Goal: Information Seeking & Learning: Check status

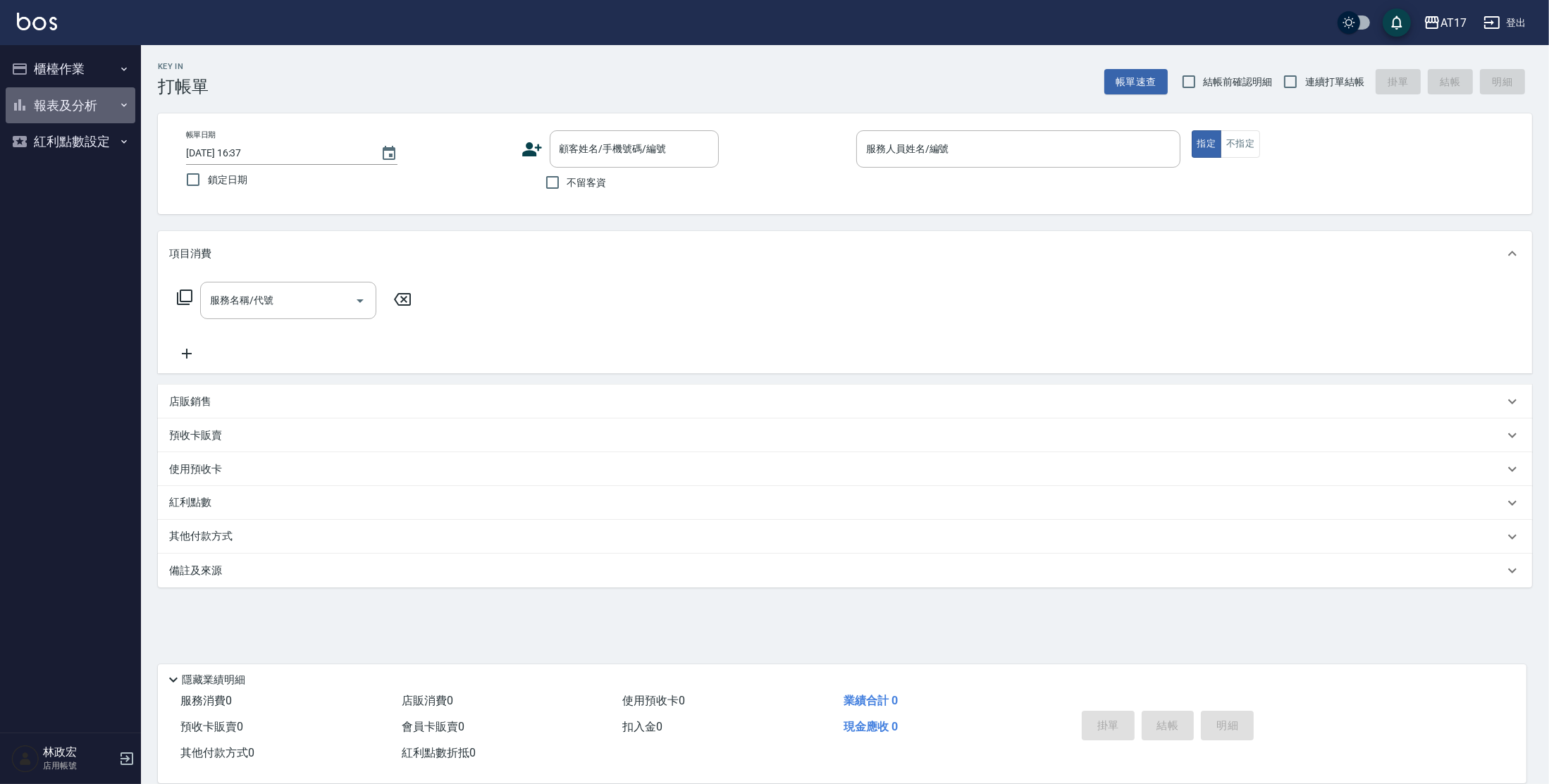
click at [102, 99] on button "報表及分析" at bounding box center [71, 106] width 130 height 37
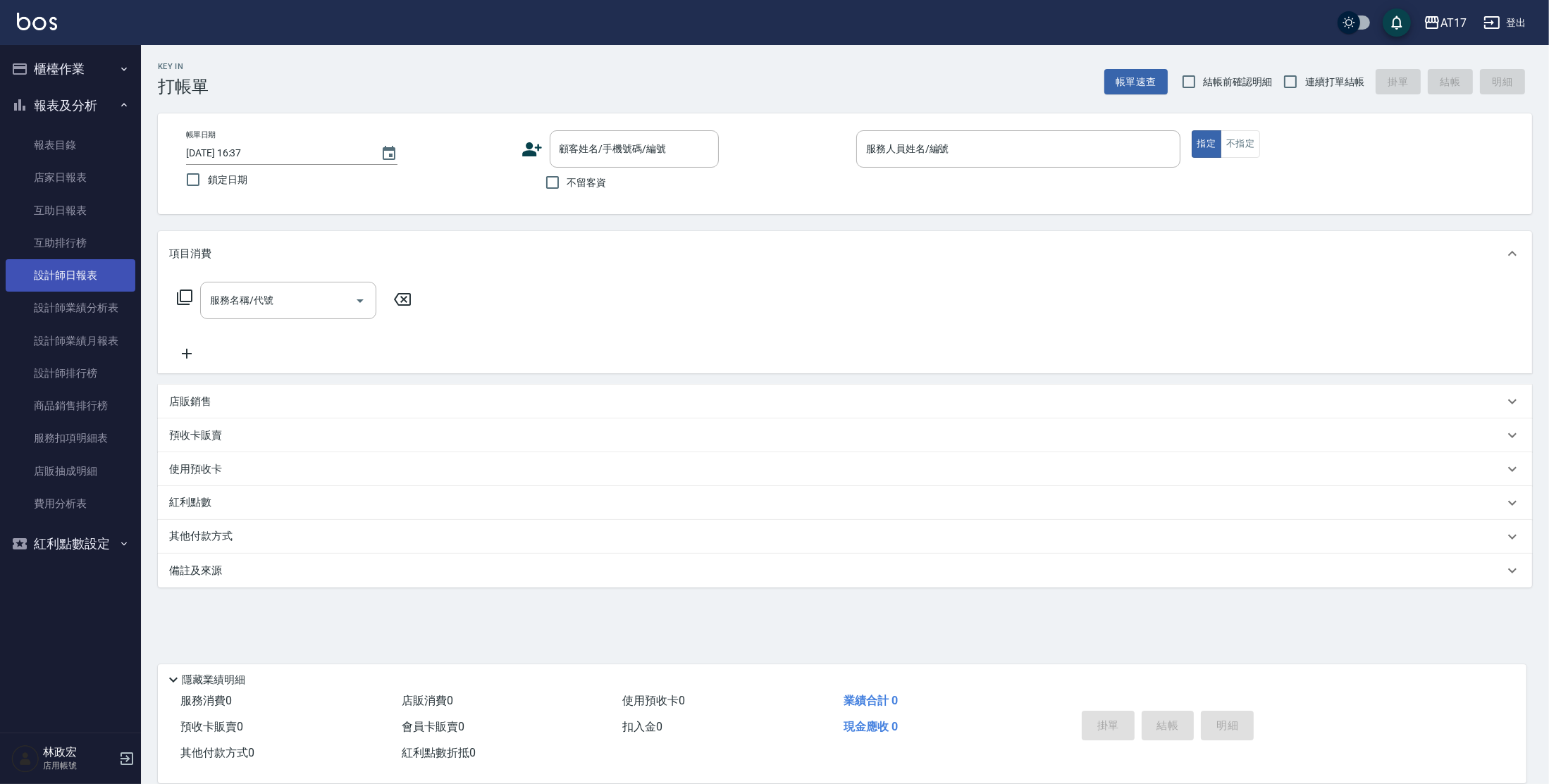
drag, startPoint x: 93, startPoint y: 280, endPoint x: 99, endPoint y: 275, distance: 7.8
click at [93, 280] on link "設計師日報表" at bounding box center [71, 275] width 130 height 32
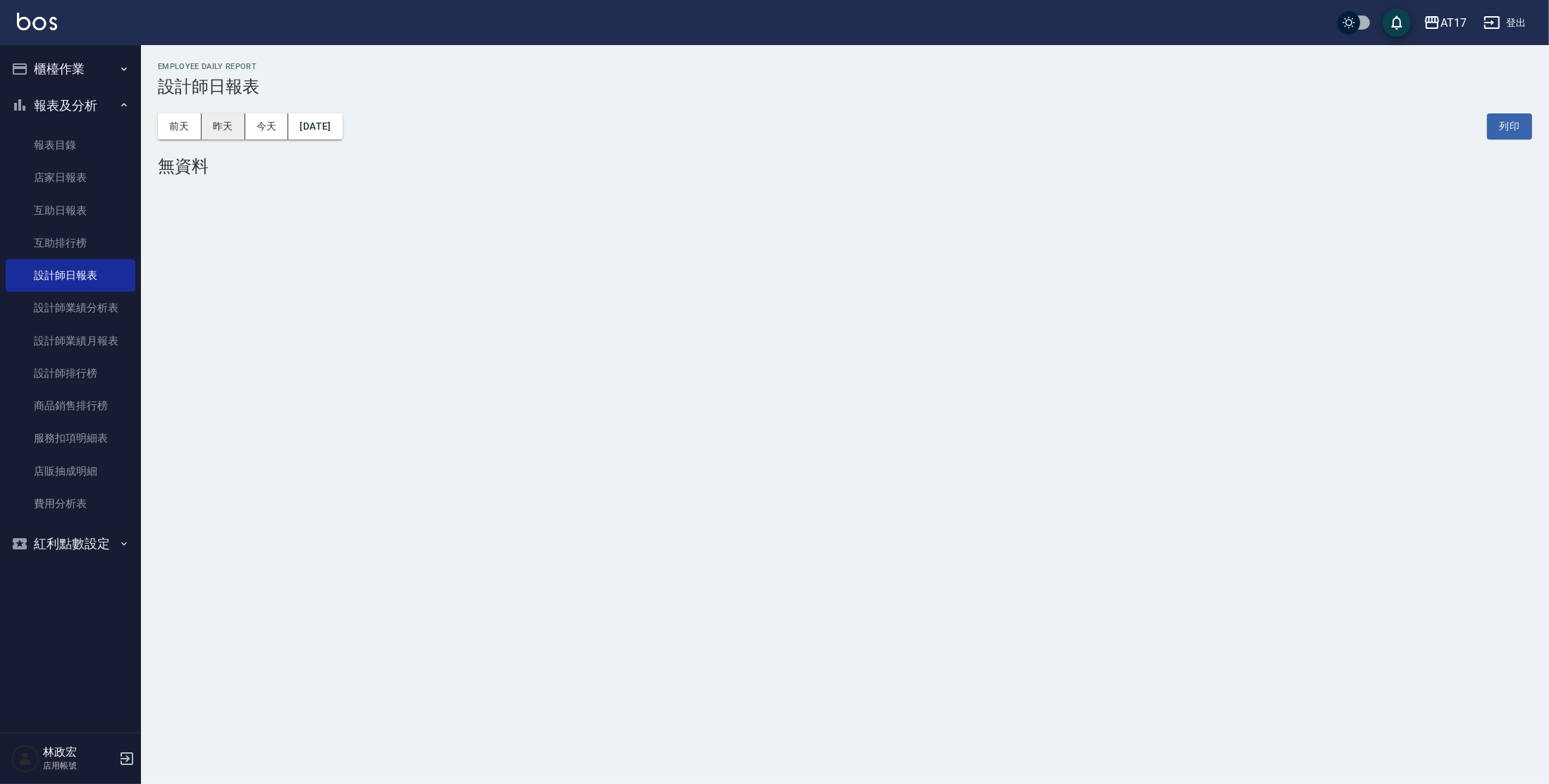
click at [217, 123] on button "昨天" at bounding box center [223, 126] width 44 height 26
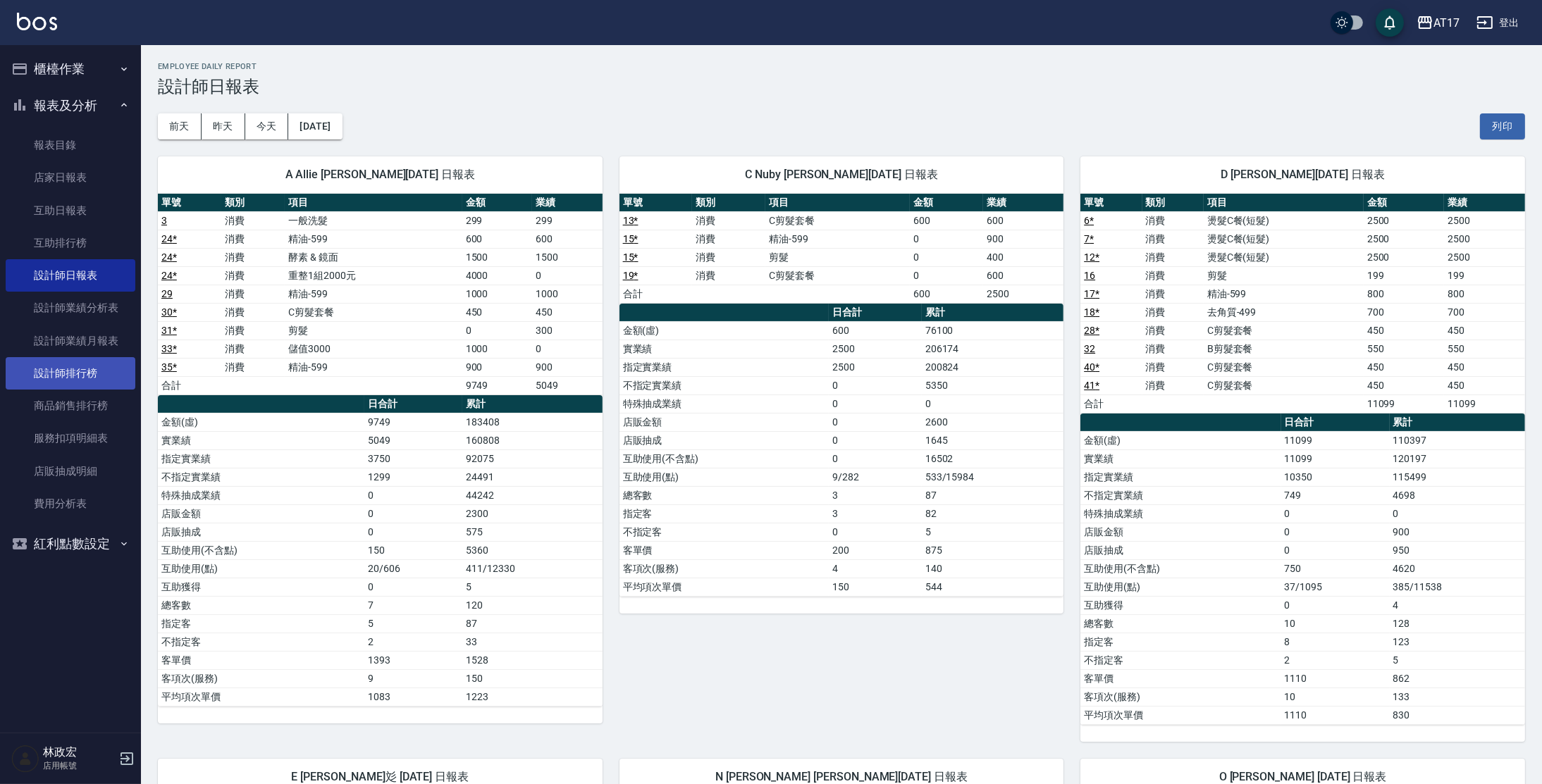
click at [78, 382] on link "設計師排行榜" at bounding box center [71, 373] width 130 height 32
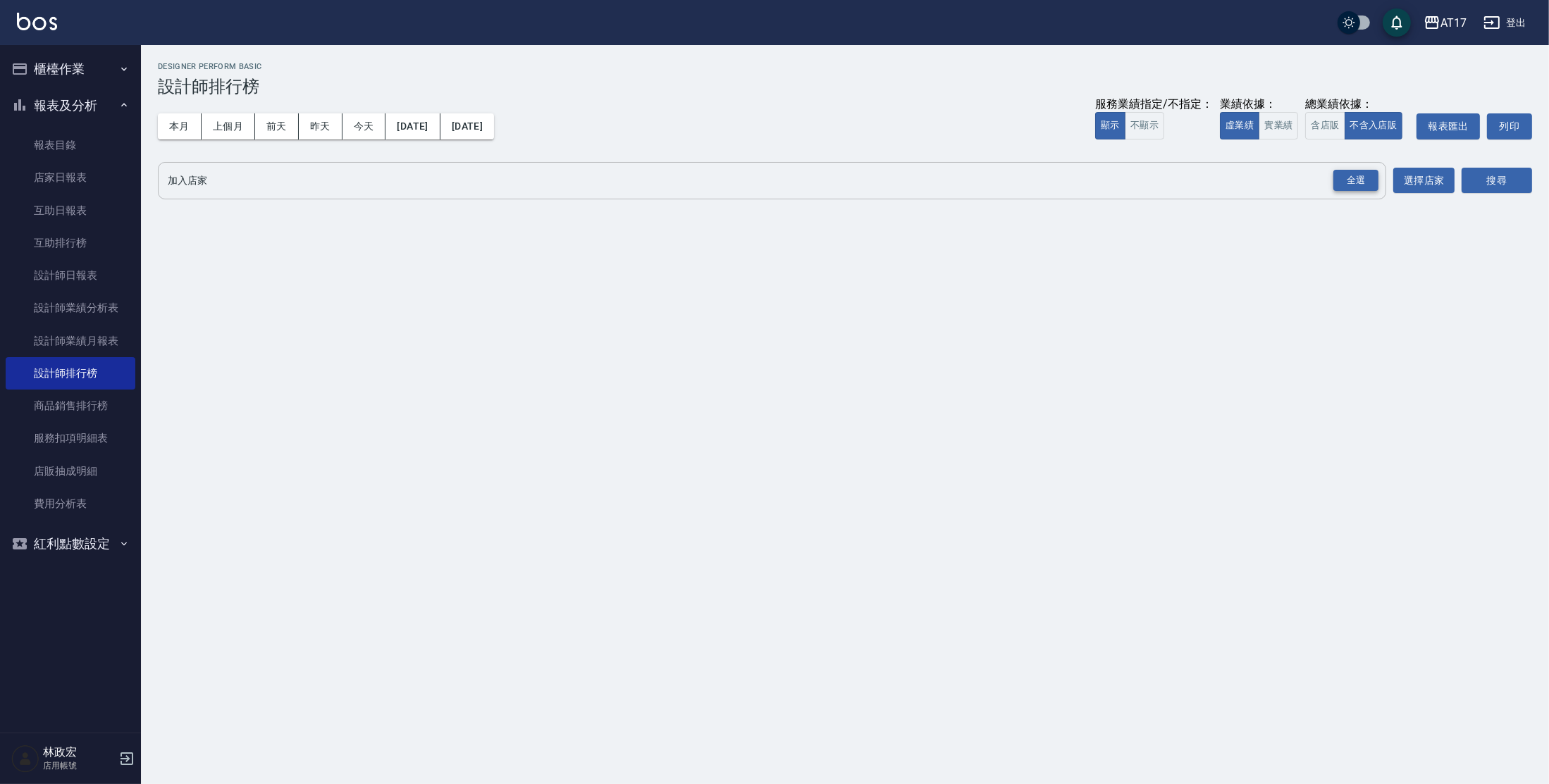
click at [1350, 187] on div "全選" at bounding box center [1356, 181] width 45 height 22
click at [1493, 182] on button "搜尋" at bounding box center [1497, 181] width 71 height 26
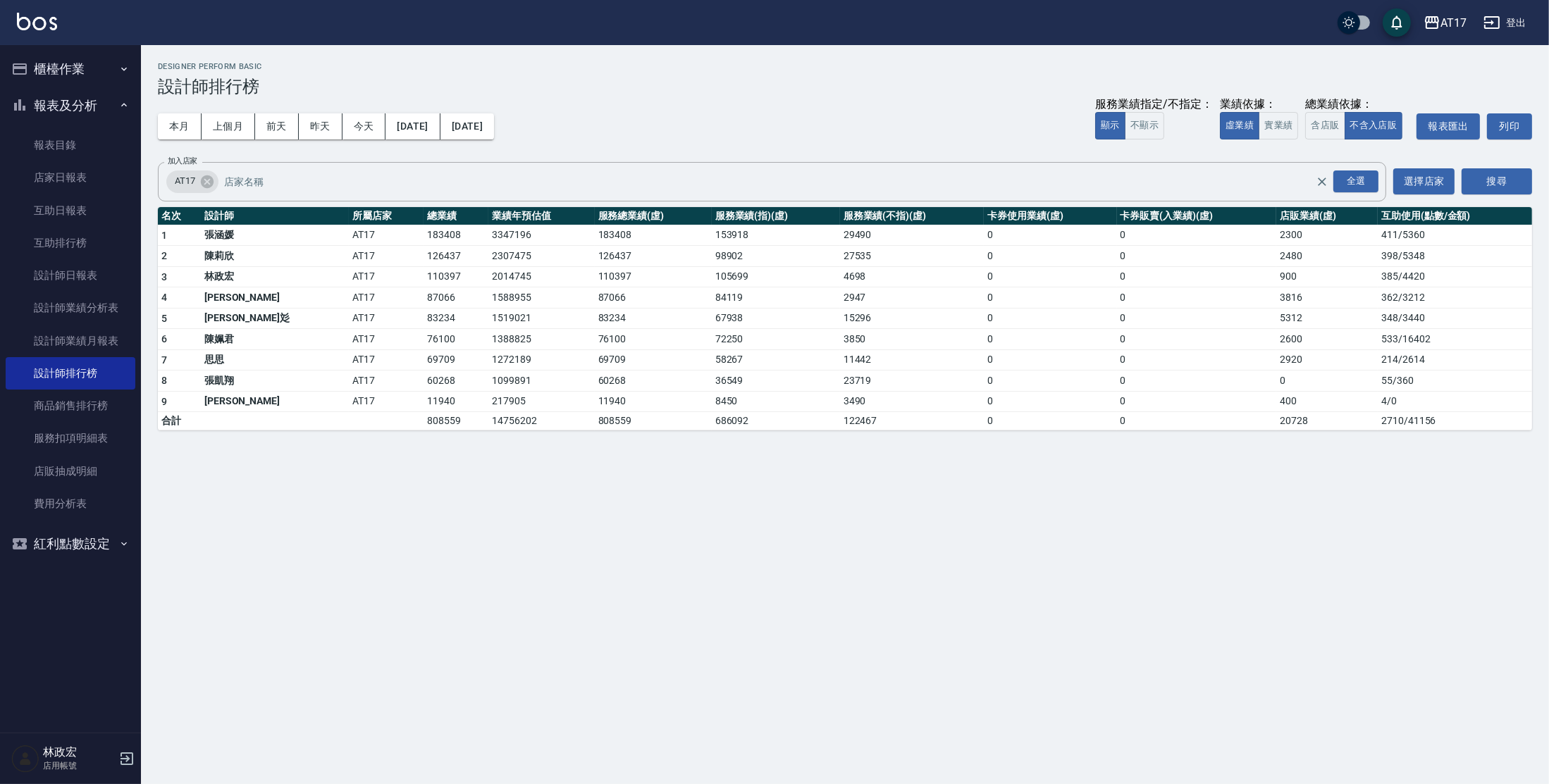
click at [59, 119] on button "報表及分析" at bounding box center [71, 106] width 130 height 37
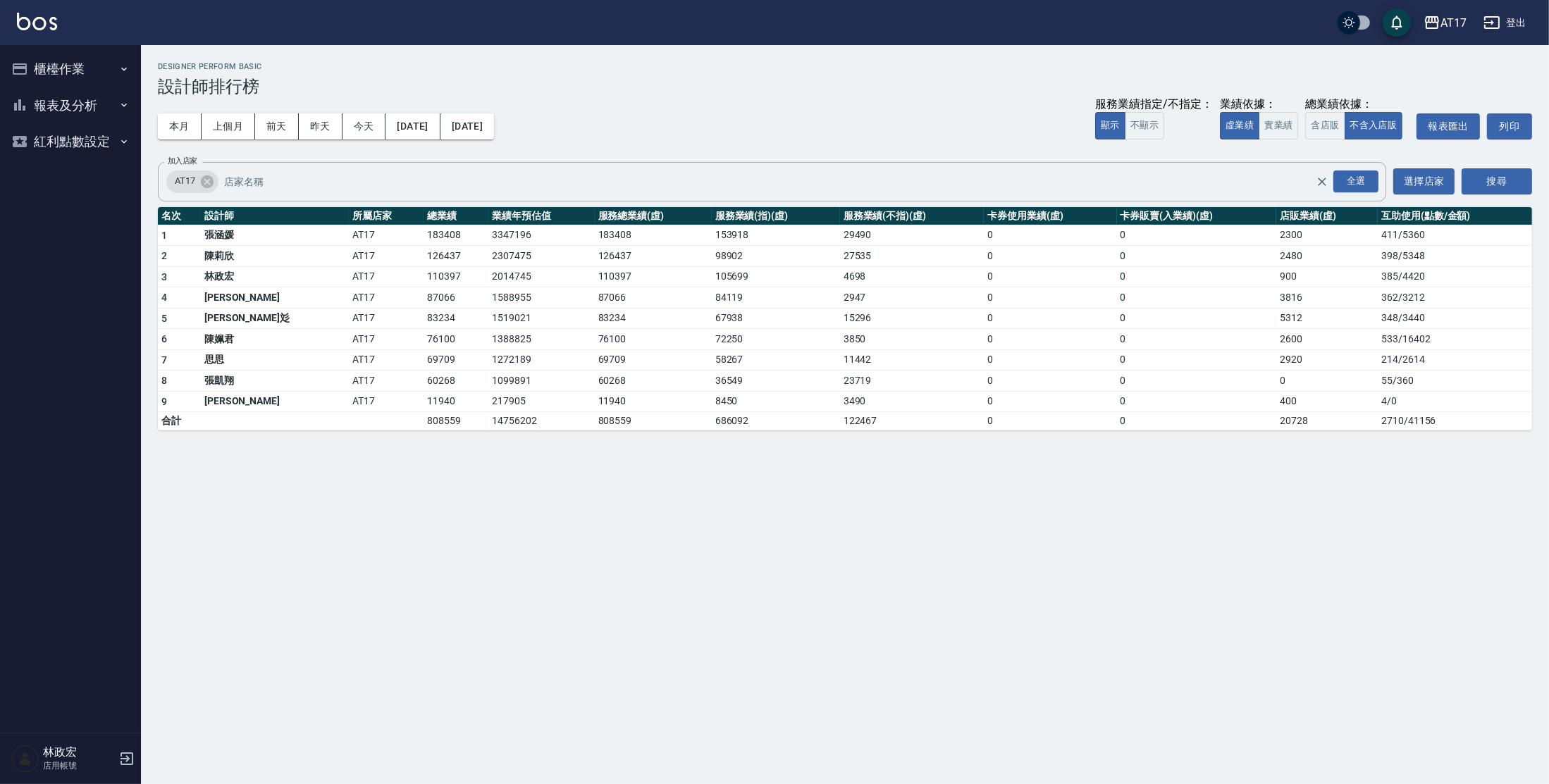
click at [58, 77] on button "櫃檯作業" at bounding box center [71, 69] width 130 height 37
click at [64, 105] on link "打帳單" at bounding box center [71, 109] width 130 height 32
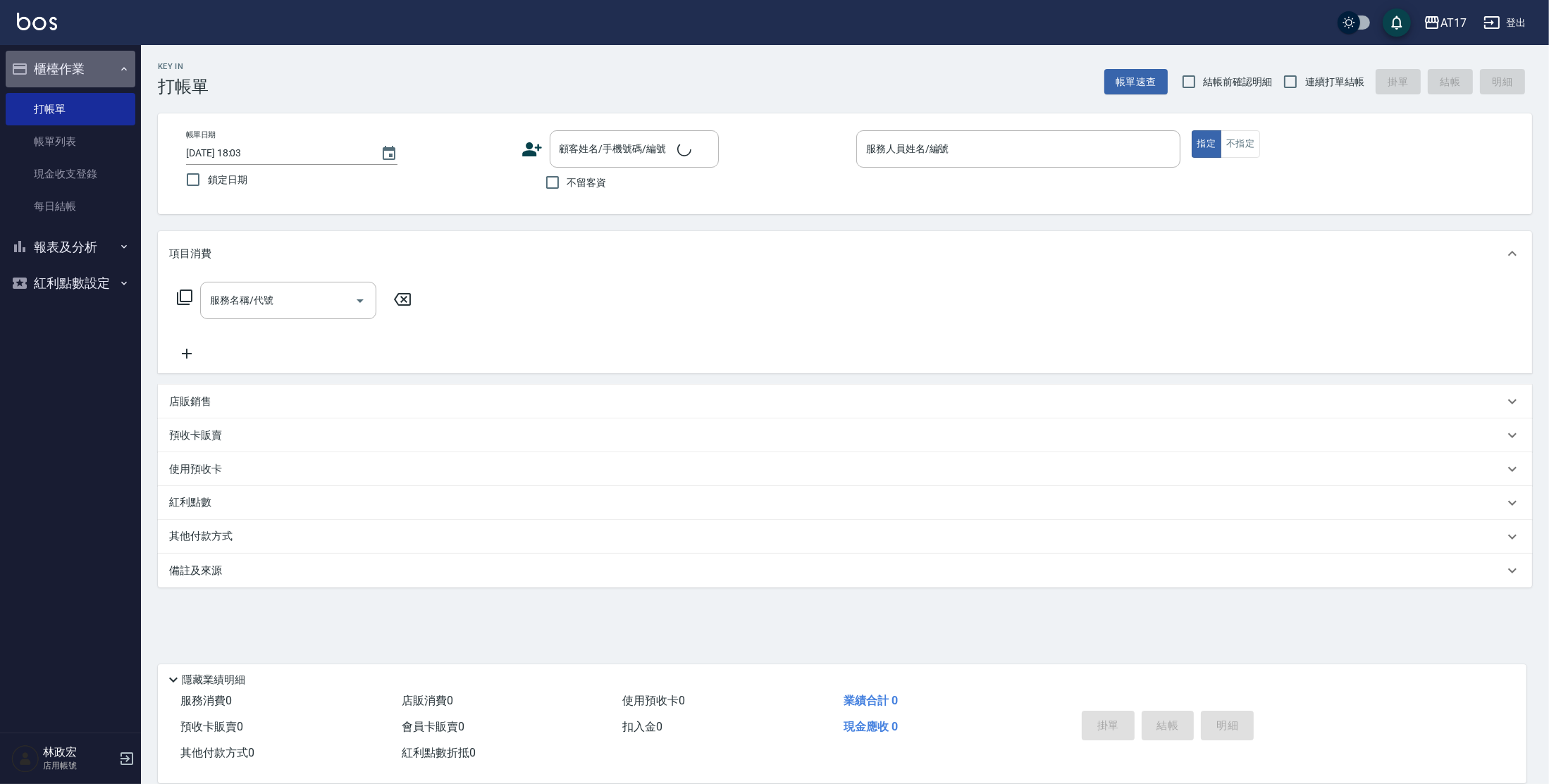
click at [62, 67] on button "櫃檯作業" at bounding box center [71, 69] width 130 height 37
